Goal: Task Accomplishment & Management: Manage account settings

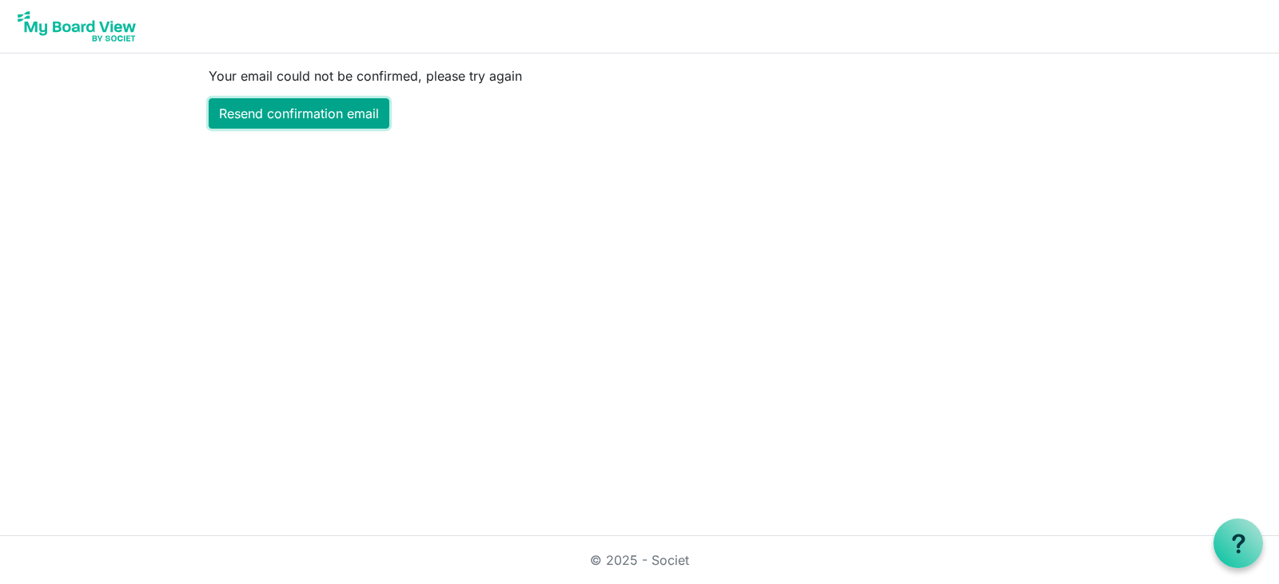
click at [299, 110] on link "Resend confirmation email" at bounding box center [299, 113] width 181 height 30
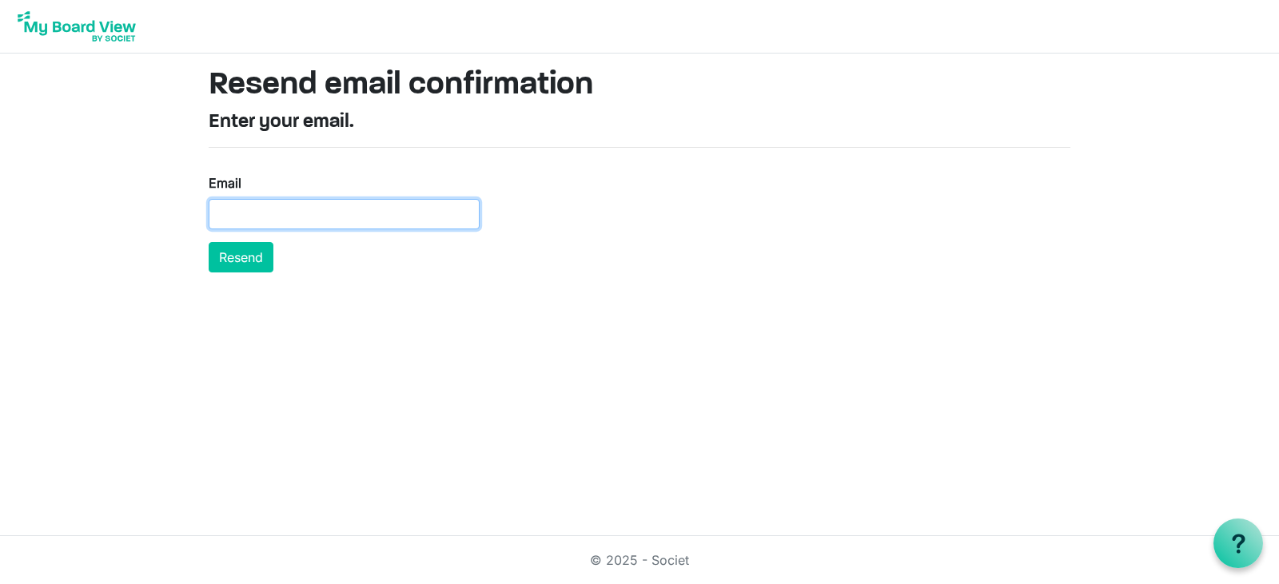
click at [296, 220] on input "Email" at bounding box center [344, 214] width 271 height 30
type input "[EMAIL_ADDRESS][DOMAIN_NAME]"
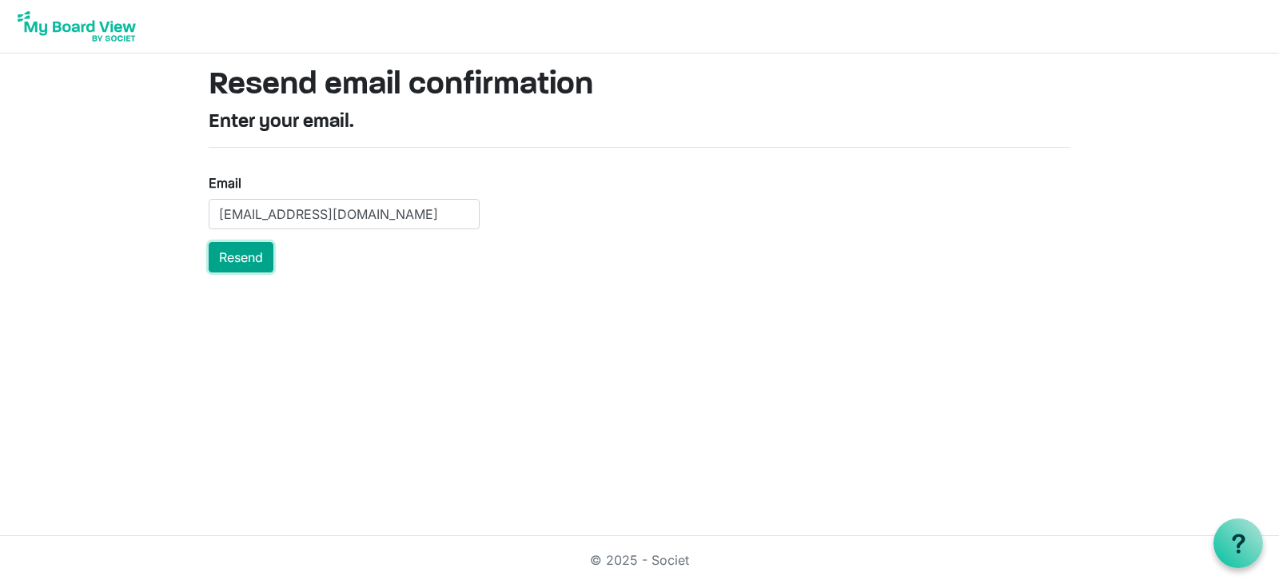
click at [250, 266] on button "Resend" at bounding box center [241, 257] width 65 height 30
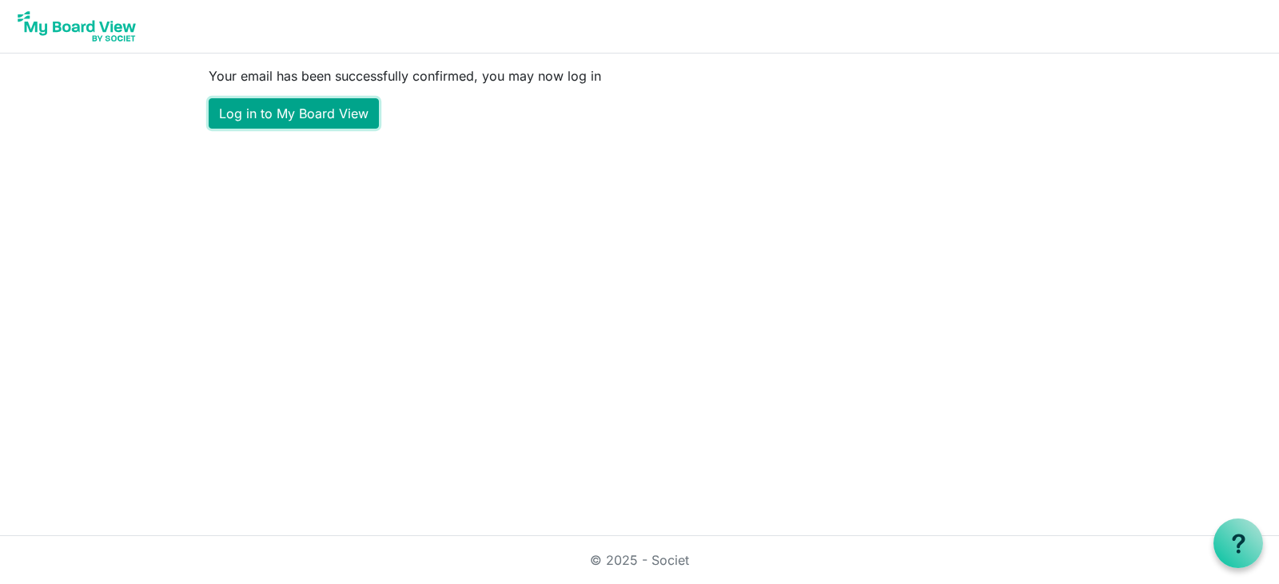
click at [347, 118] on link "Log in to My Board View" at bounding box center [294, 113] width 170 height 30
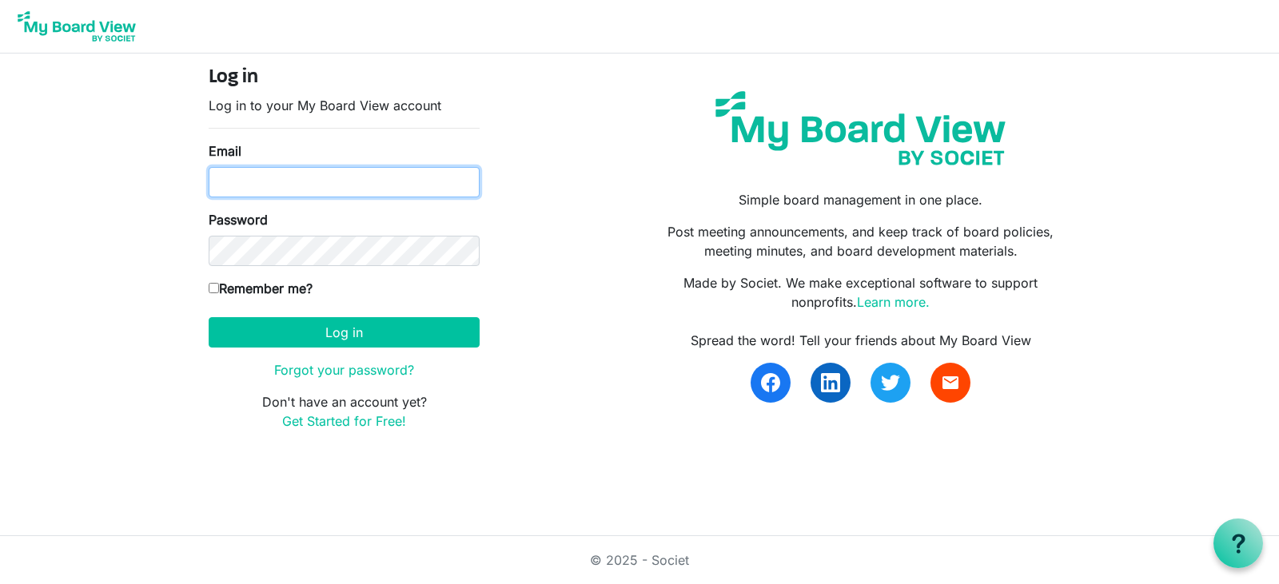
click at [327, 178] on input "Email" at bounding box center [344, 182] width 271 height 30
type input "[EMAIL_ADDRESS][DOMAIN_NAME]"
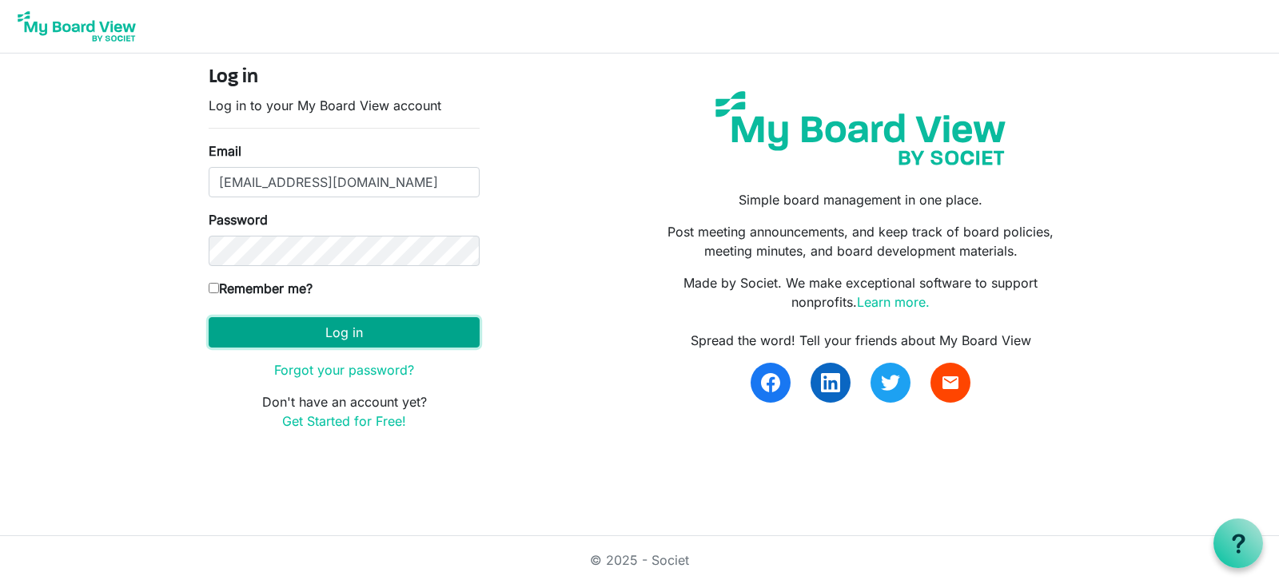
click at [249, 325] on button "Log in" at bounding box center [344, 332] width 271 height 30
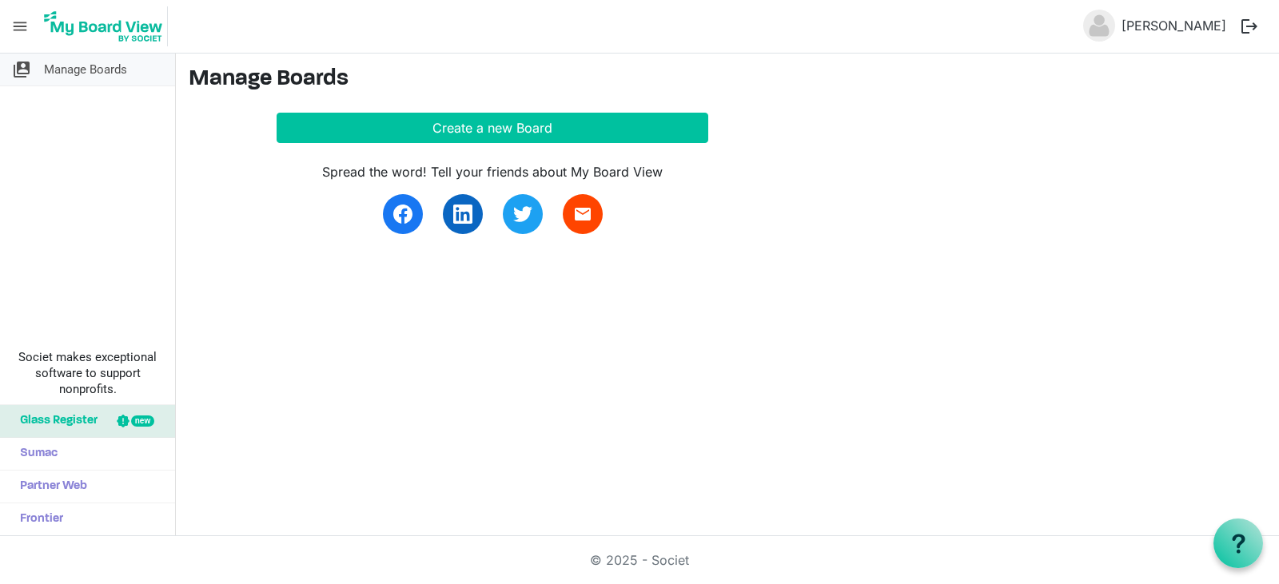
click at [94, 74] on span "Manage Boards" at bounding box center [85, 70] width 83 height 32
click at [17, 26] on span "menu" at bounding box center [20, 26] width 30 height 30
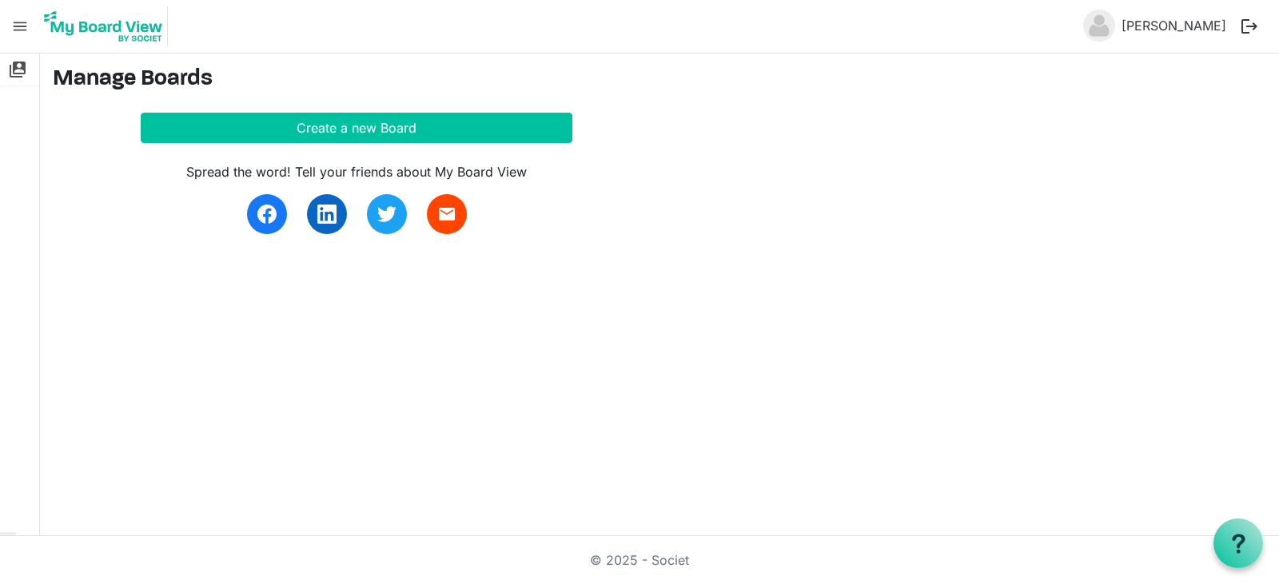
click at [17, 26] on span "menu" at bounding box center [20, 26] width 30 height 30
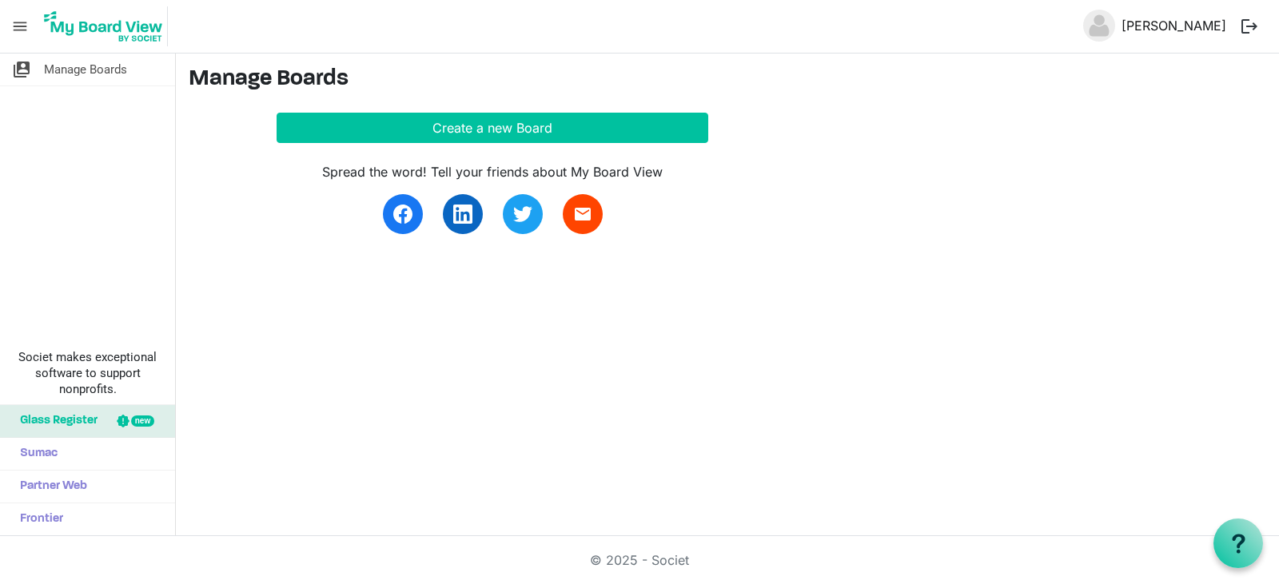
click at [1173, 26] on link "[PERSON_NAME]" at bounding box center [1174, 26] width 118 height 32
drag, startPoint x: 0, startPoint y: 0, endPoint x: 1173, endPoint y: 26, distance: 1173.2
click at [1173, 26] on link "[PERSON_NAME]" at bounding box center [1174, 26] width 118 height 32
click at [1107, 26] on img at bounding box center [1099, 26] width 32 height 32
click at [147, 33] on img at bounding box center [103, 26] width 129 height 40
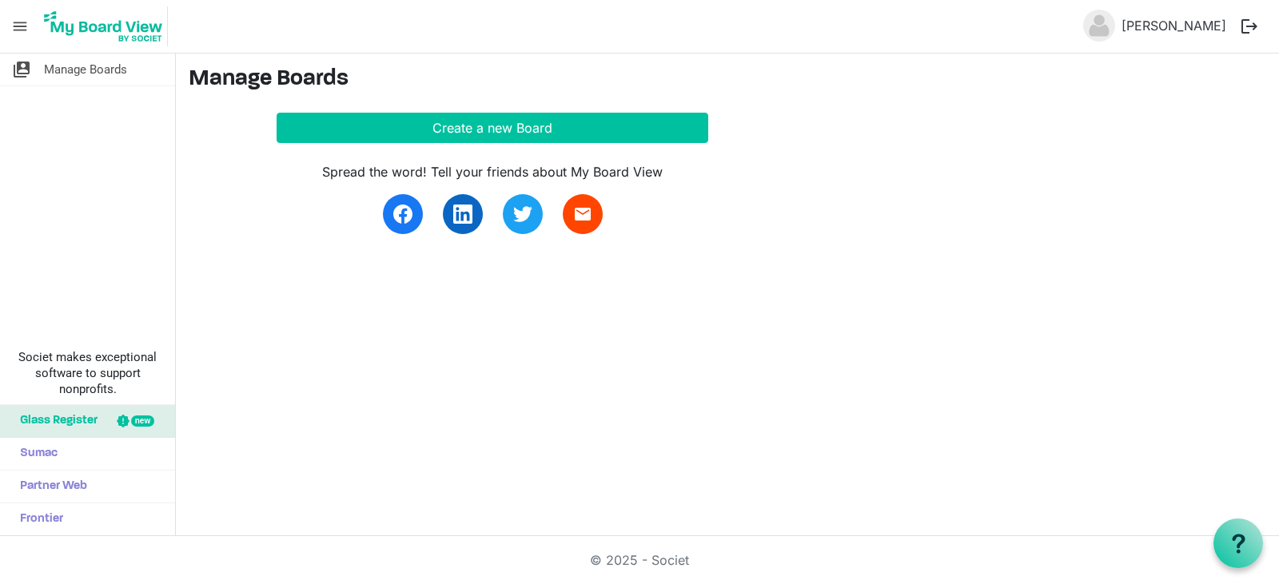
click at [20, 26] on span "menu" at bounding box center [20, 26] width 30 height 30
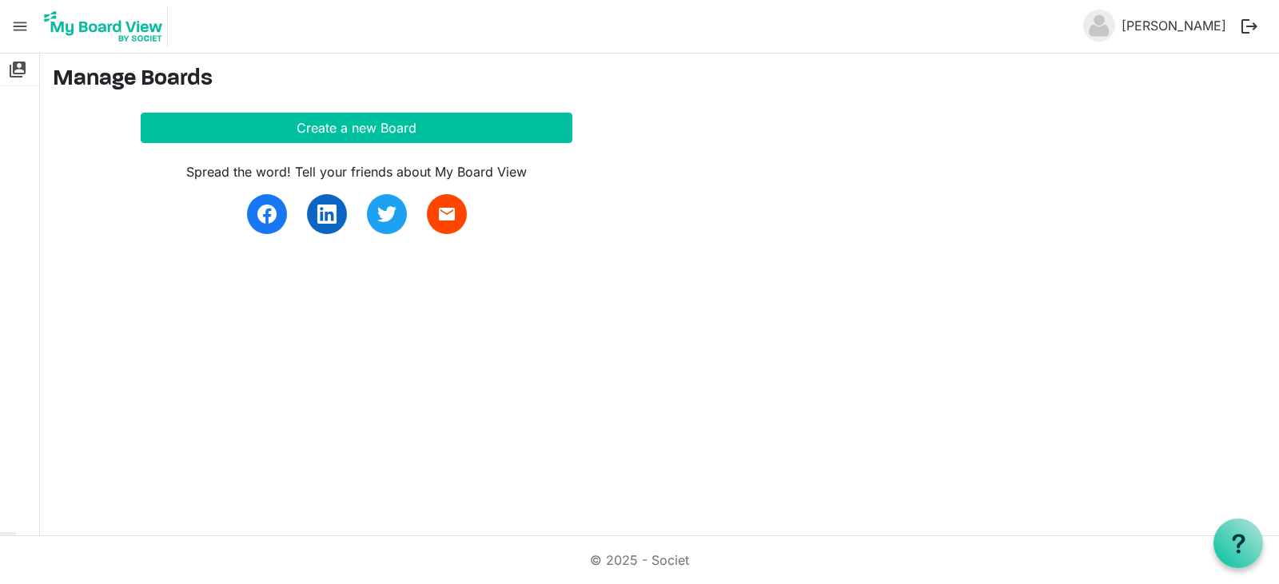
click at [20, 26] on span "menu" at bounding box center [20, 26] width 30 height 30
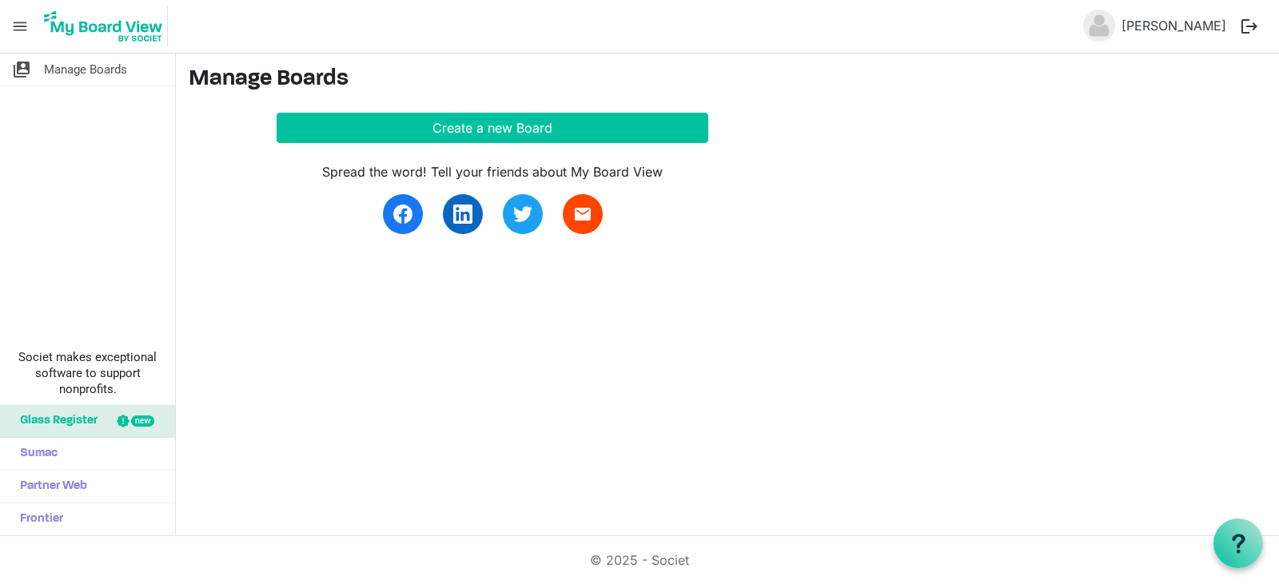
click at [22, 30] on span "menu" at bounding box center [20, 26] width 30 height 30
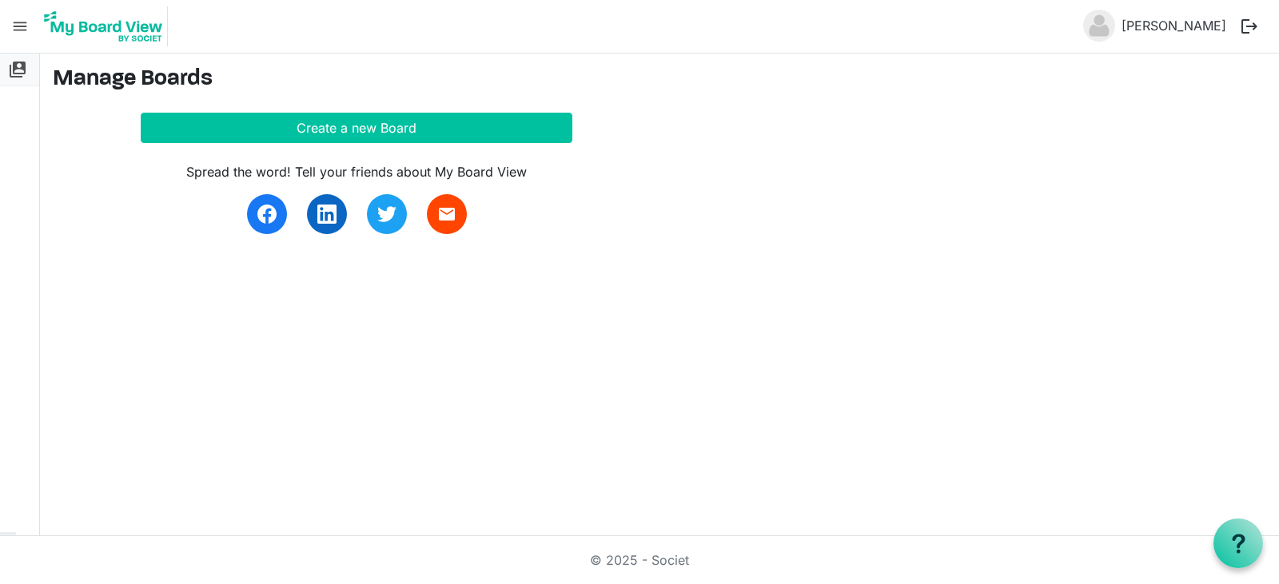
click at [18, 66] on span "switch_account" at bounding box center [17, 70] width 19 height 32
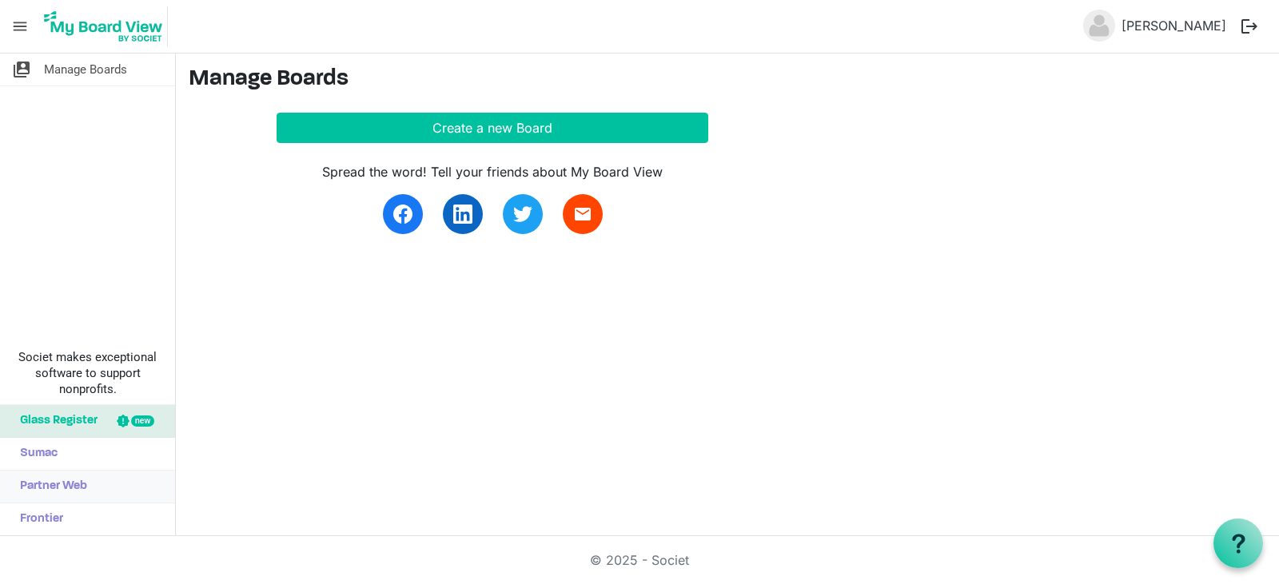
click at [39, 489] on span "Partner Web" at bounding box center [49, 487] width 75 height 32
click at [144, 30] on img at bounding box center [103, 26] width 129 height 40
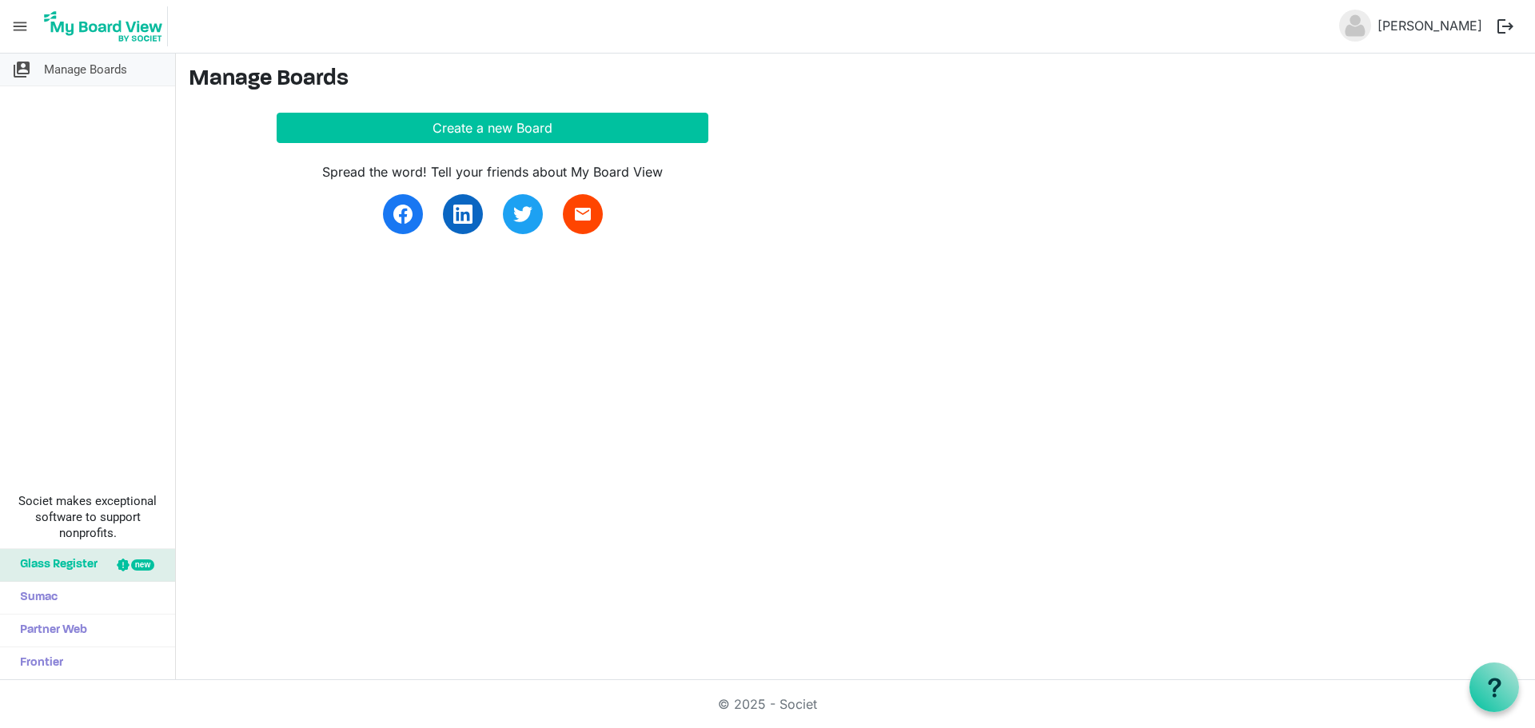
click at [83, 70] on span "Manage Boards" at bounding box center [85, 70] width 83 height 32
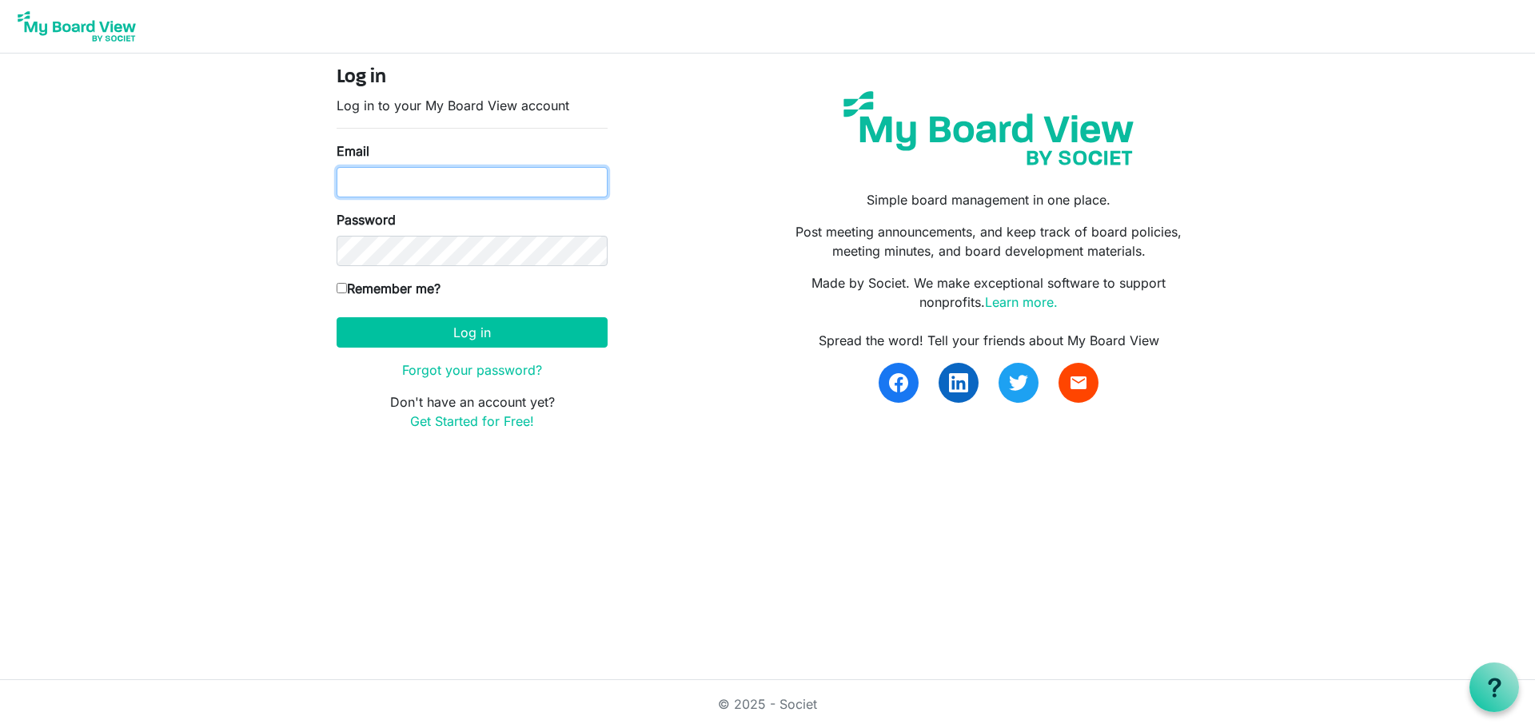
click at [473, 181] on input "Email" at bounding box center [472, 182] width 271 height 30
type input "[EMAIL_ADDRESS][DOMAIN_NAME]"
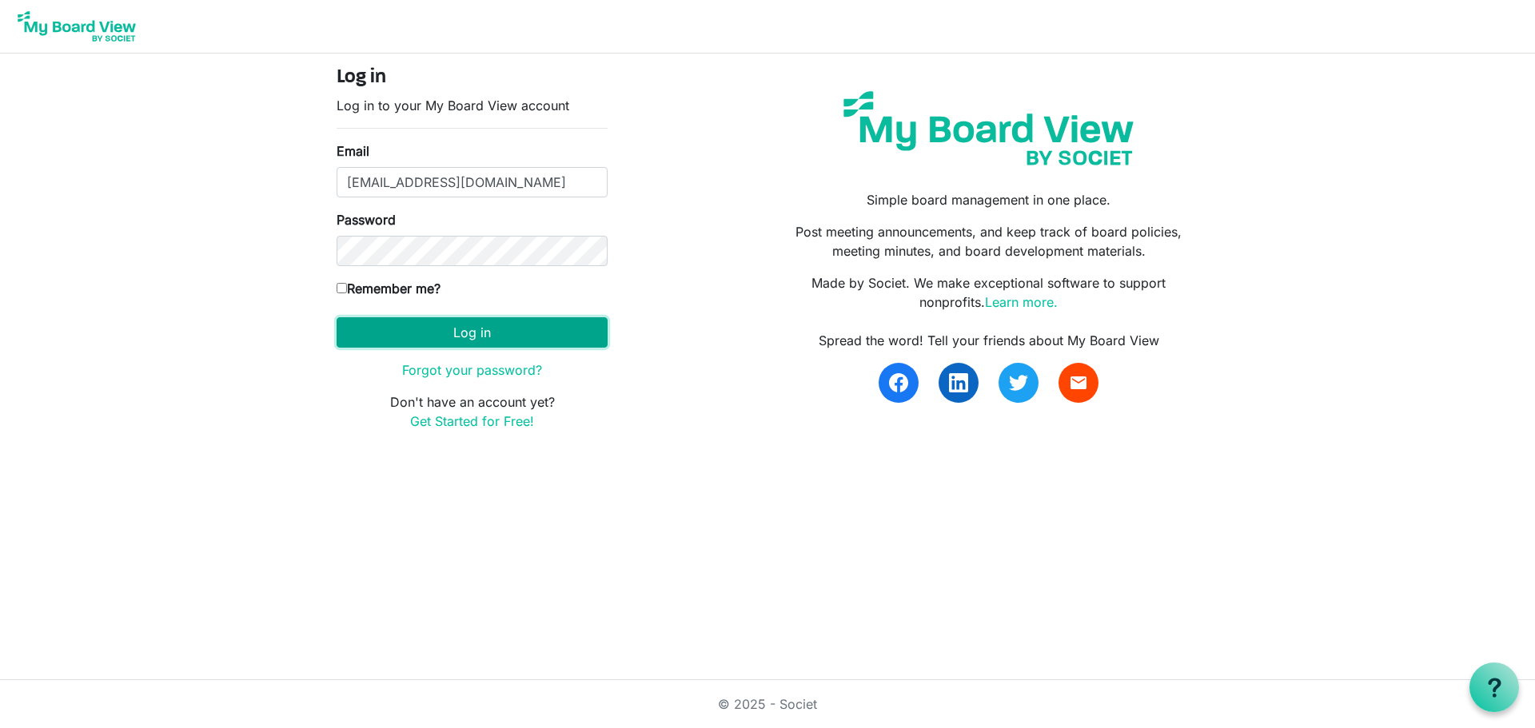
click at [388, 333] on button "Log in" at bounding box center [472, 332] width 271 height 30
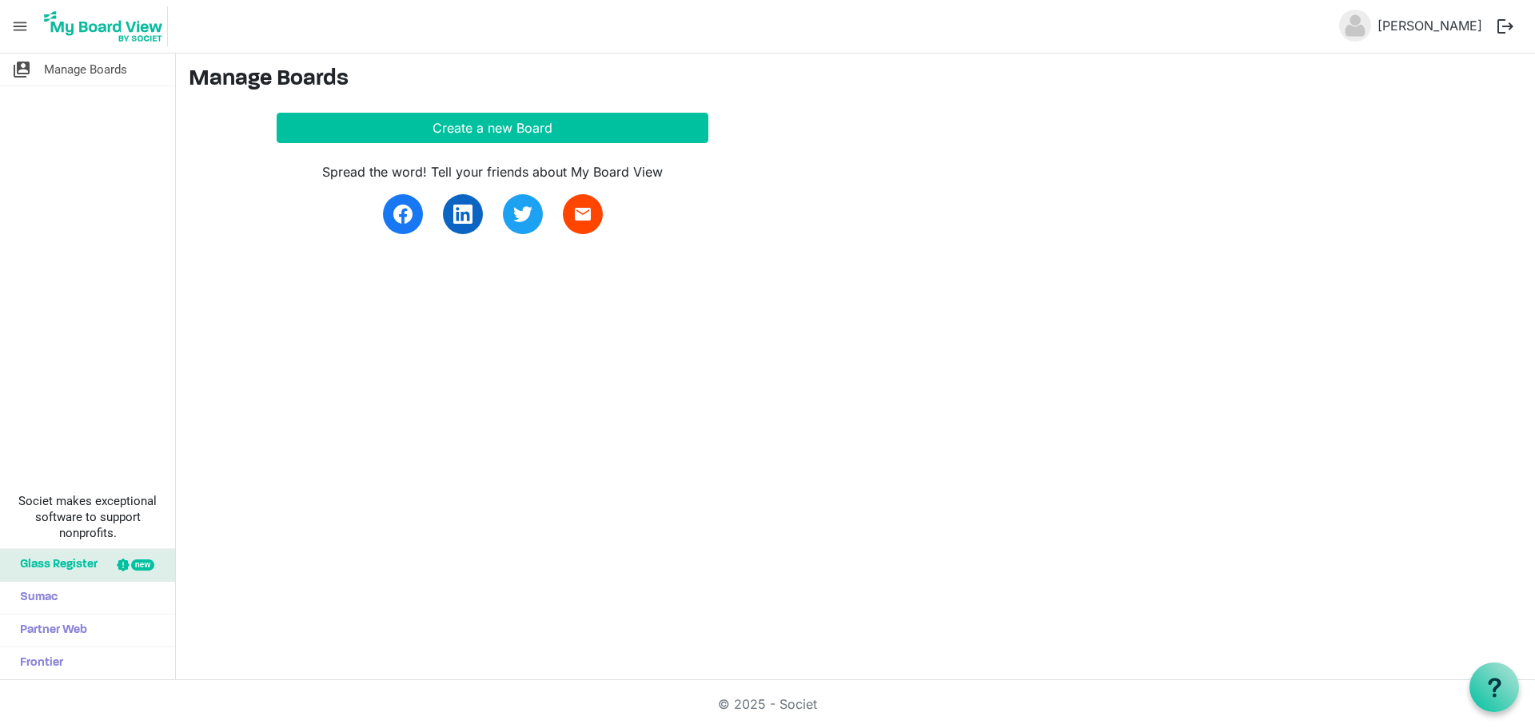
click at [1174, 255] on main "Manage Boards Create a new Board Spread the word! Tell your friends about My Bo…" at bounding box center [855, 160] width 1359 height 213
click at [504, 122] on button "Create a new Board" at bounding box center [493, 128] width 432 height 30
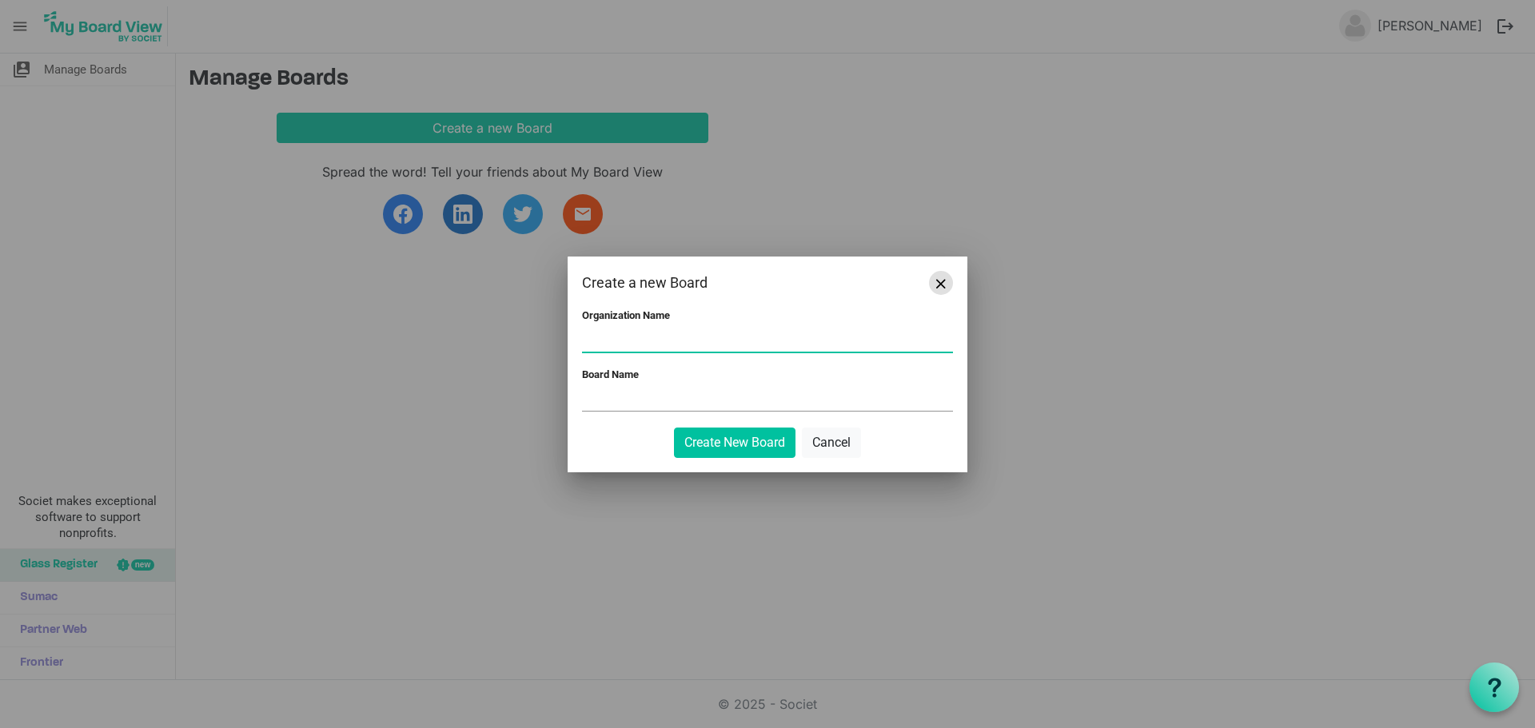
click at [943, 279] on span "Close" at bounding box center [941, 284] width 10 height 10
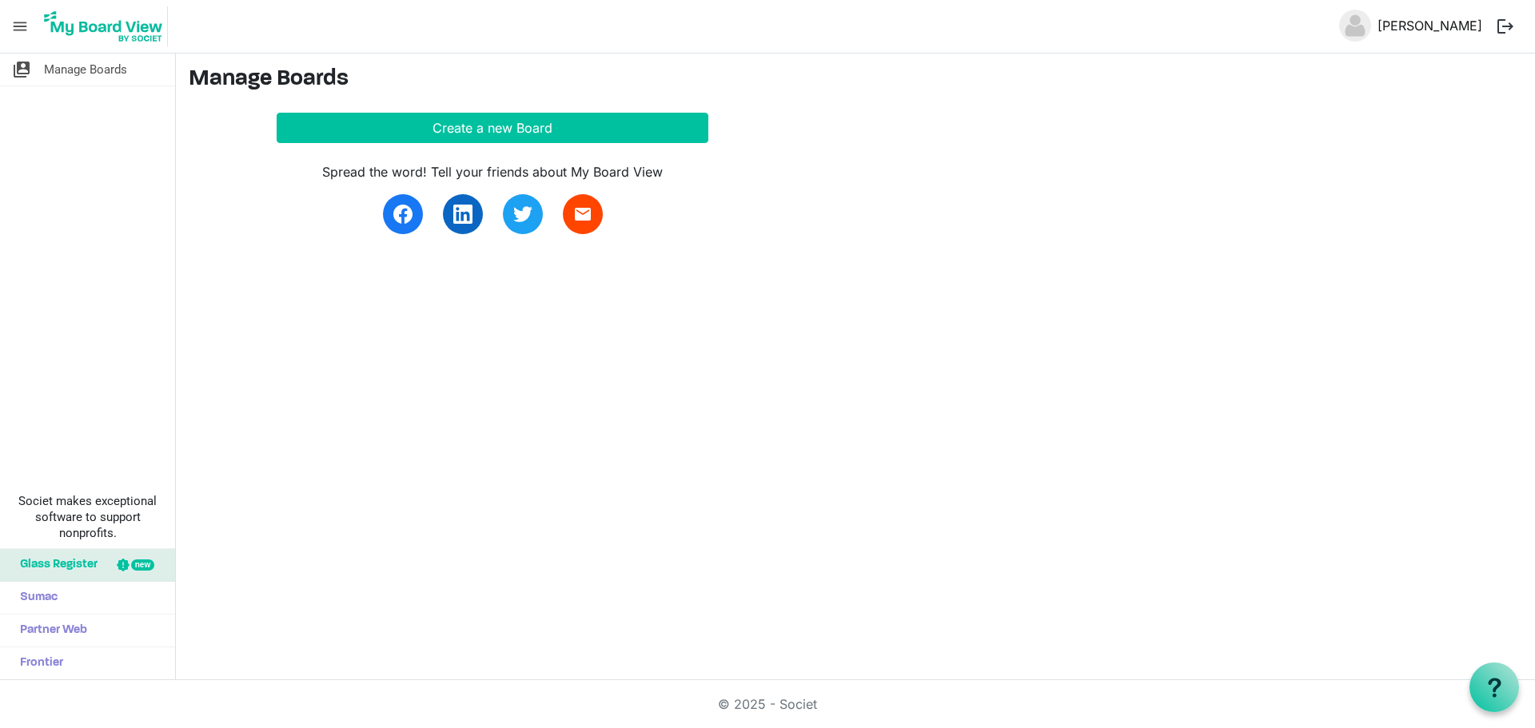
click at [1420, 30] on link "[PERSON_NAME]" at bounding box center [1430, 26] width 118 height 32
click at [1502, 24] on button "logout" at bounding box center [1506, 27] width 34 height 34
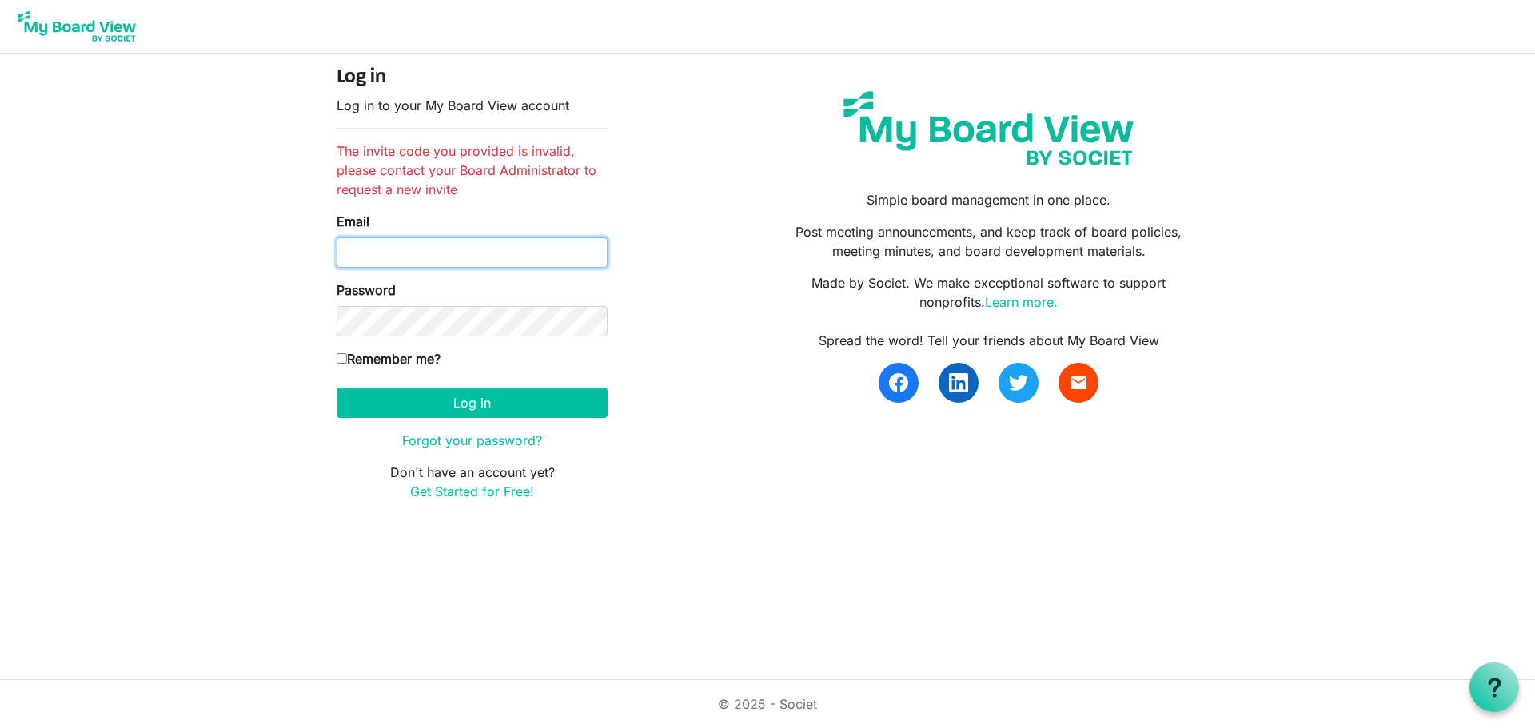
click at [505, 245] on input "Email" at bounding box center [472, 252] width 271 height 30
type input "[EMAIL_ADDRESS][DOMAIN_NAME]"
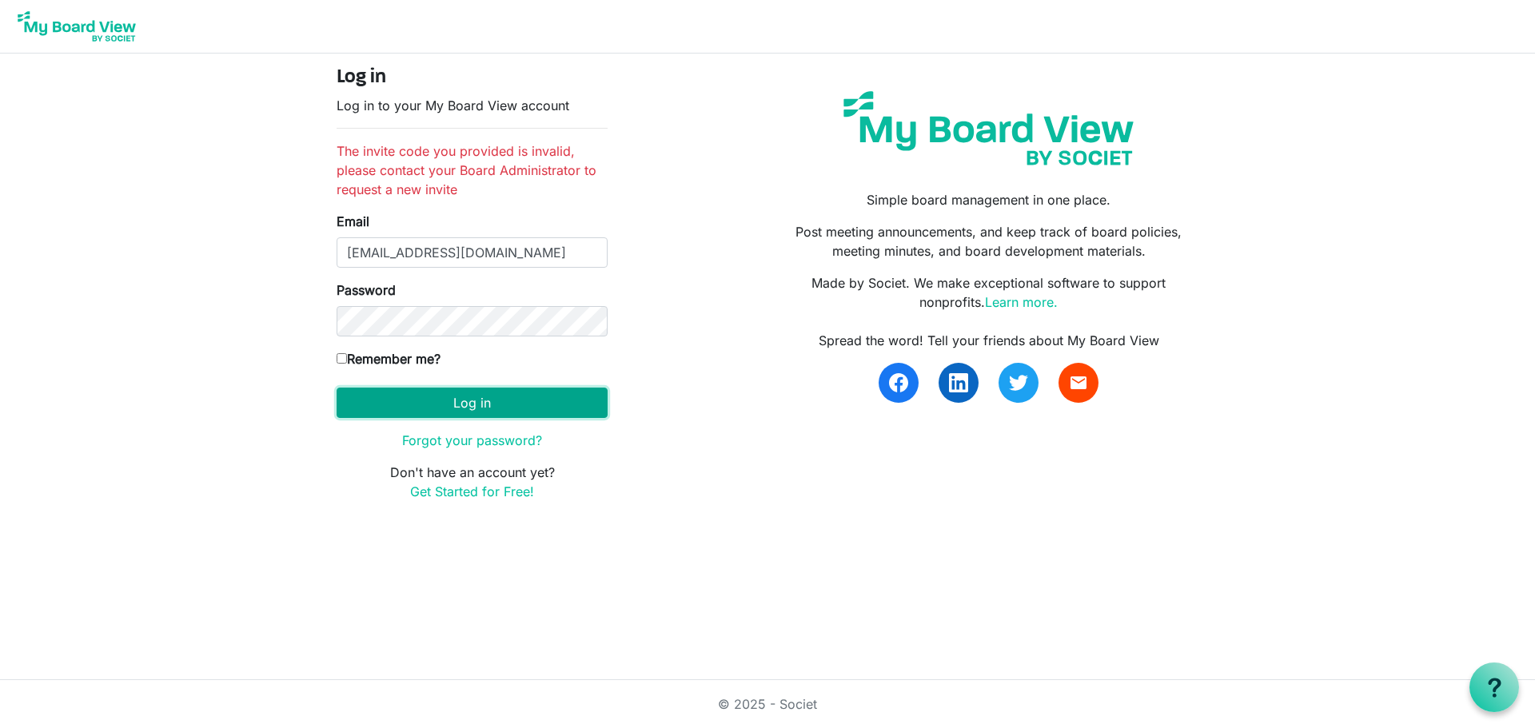
click at [512, 409] on button "Log in" at bounding box center [472, 403] width 271 height 30
